Goal: Find specific page/section: Find specific page/section

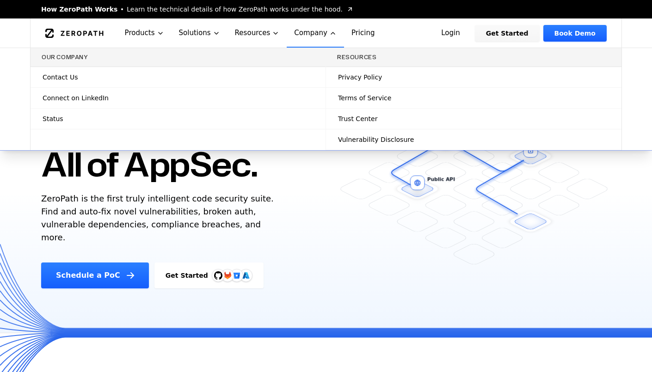
click at [86, 57] on h3 "Our Company" at bounding box center [178, 57] width 273 height 7
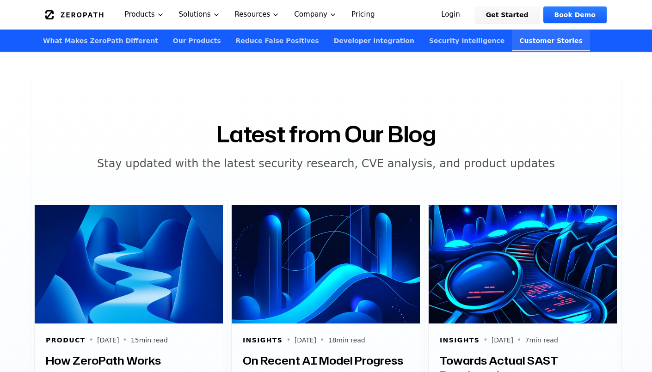
scroll to position [2994, 0]
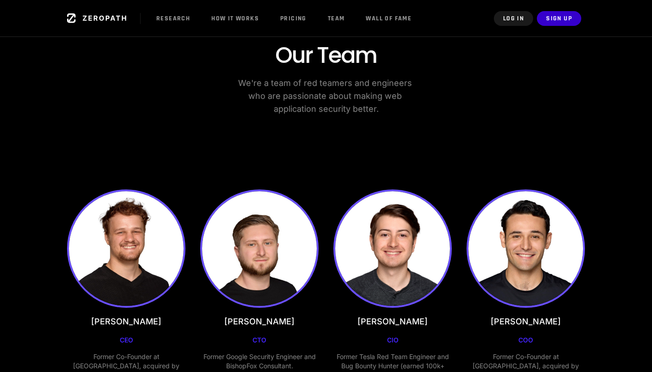
scroll to position [43, 0]
